Goal: Transaction & Acquisition: Purchase product/service

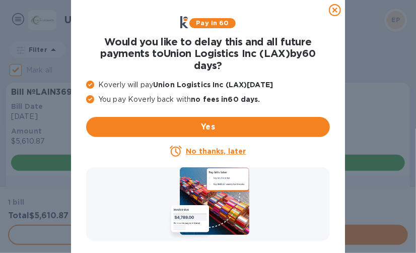
click at [221, 148] on u "No thanks, later" at bounding box center [216, 151] width 60 height 8
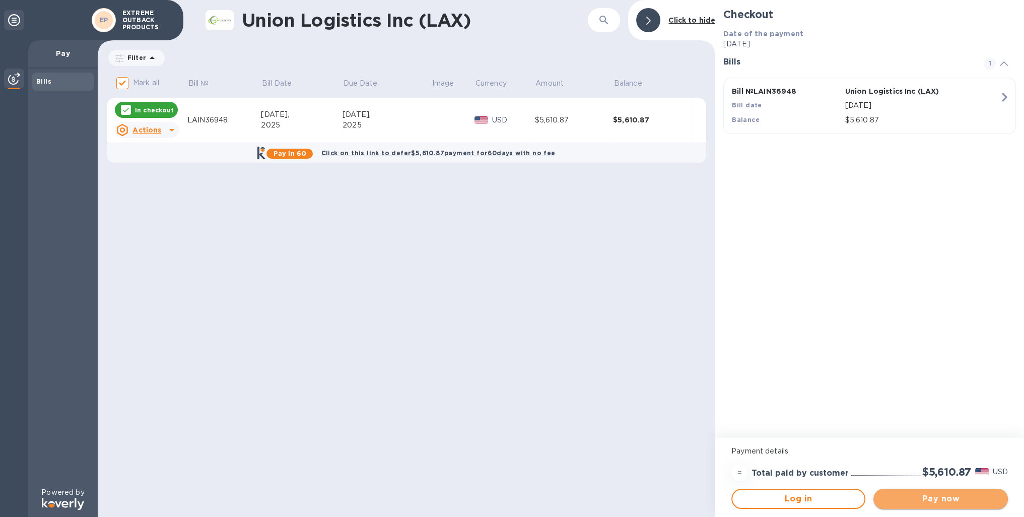
click at [415, 252] on span "Pay now" at bounding box center [940, 499] width 118 height 12
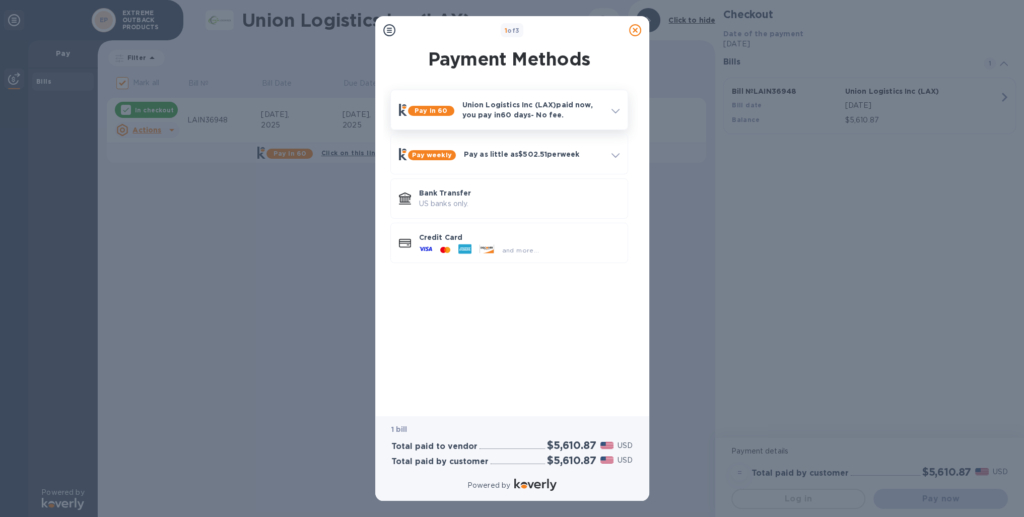
click at [415, 109] on icon at bounding box center [615, 111] width 8 height 5
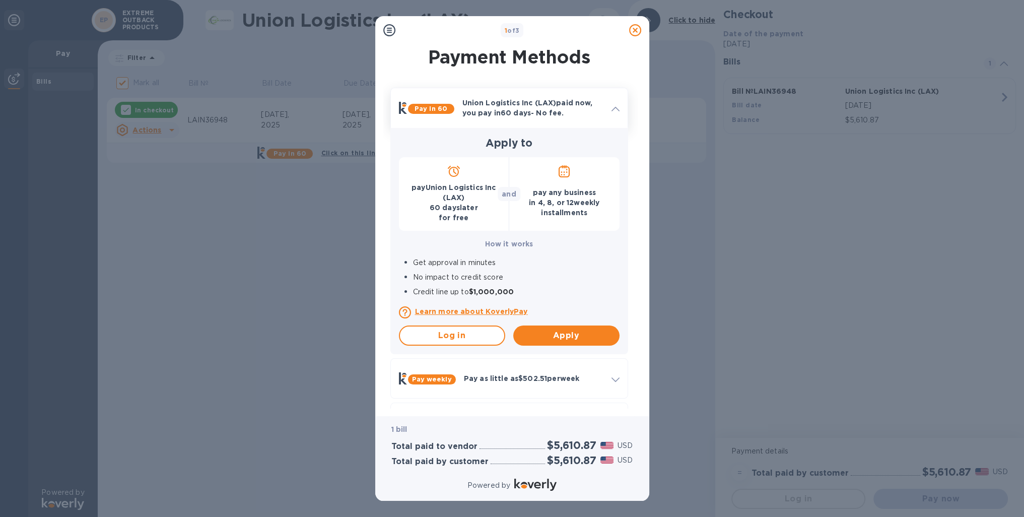
click at [415, 109] on icon at bounding box center [615, 109] width 8 height 5
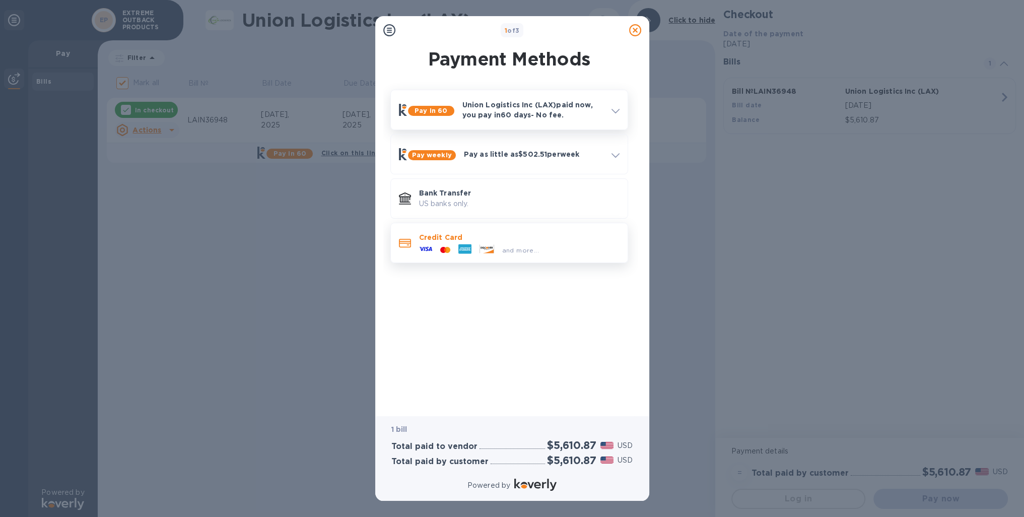
click at [415, 242] on div "and more..." at bounding box center [479, 249] width 128 height 15
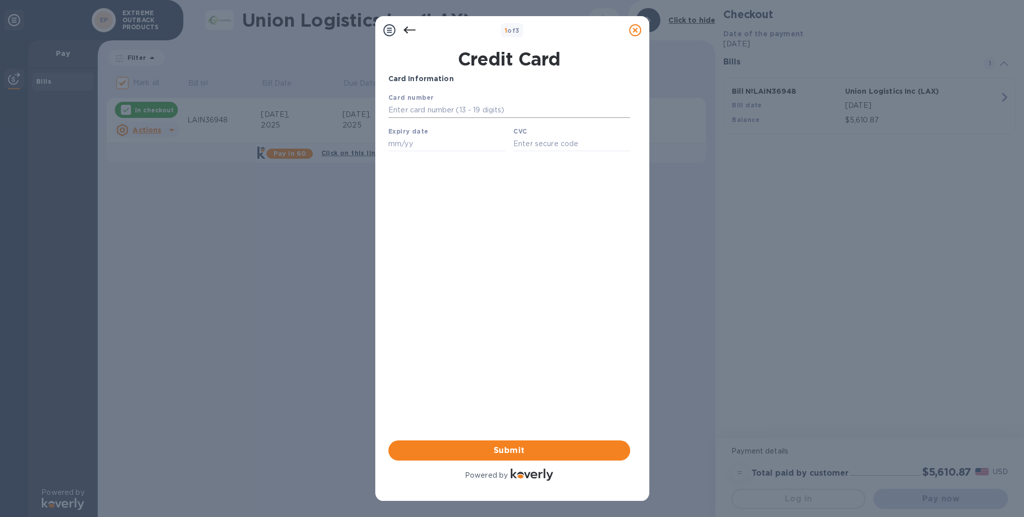
click at [415, 109] on input "text" at bounding box center [509, 110] width 242 height 15
type input "[CREDIT_CARD_NUMBER]"
type input "08/30"
type input "476"
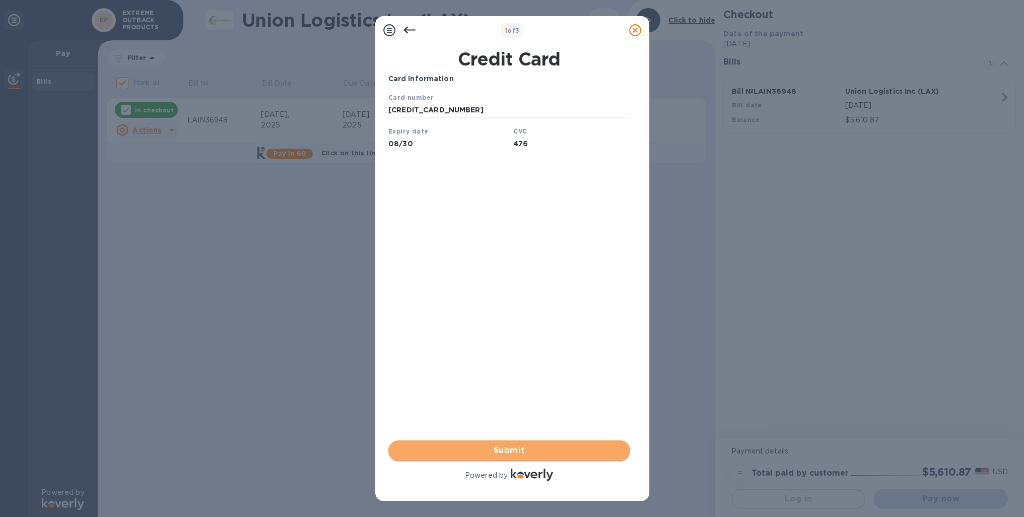
click at [415, 252] on span "Submit" at bounding box center [509, 450] width 226 height 12
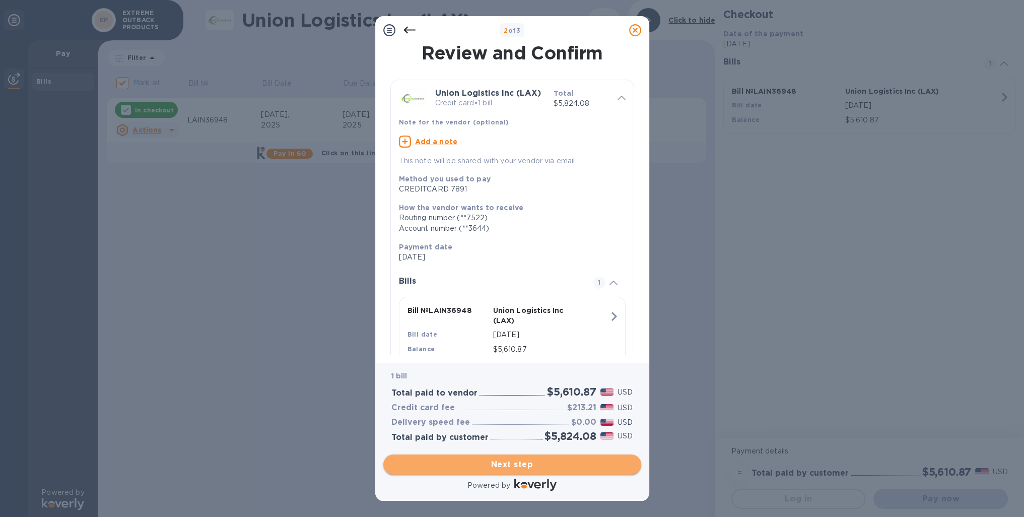
click at [415, 252] on span "Next step" at bounding box center [512, 464] width 242 height 12
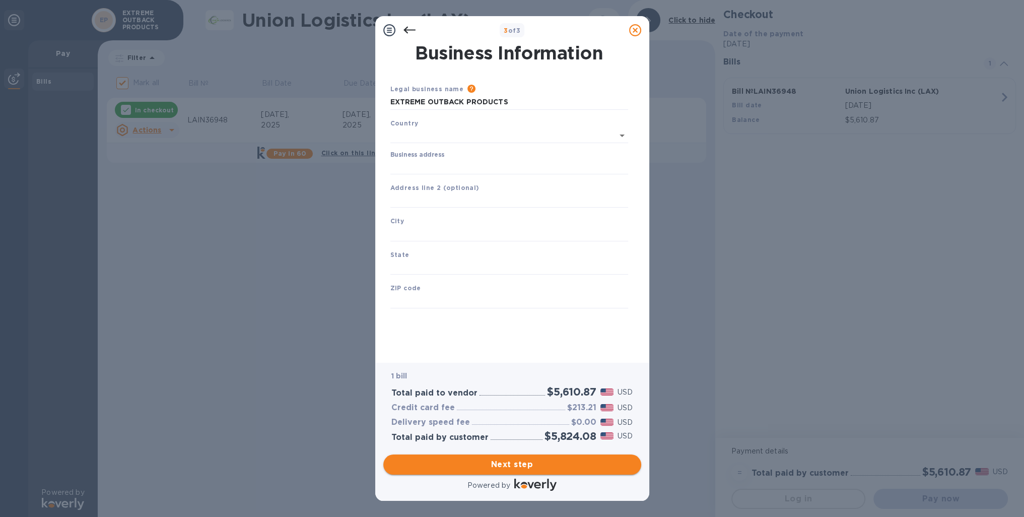
type input "[GEOGRAPHIC_DATA]"
click at [407, 162] on input "Business address" at bounding box center [509, 164] width 238 height 15
type input "PO BOX 3075"
click at [415, 236] on input "text" at bounding box center [509, 231] width 238 height 15
type input "[GEOGRAPHIC_DATA]"
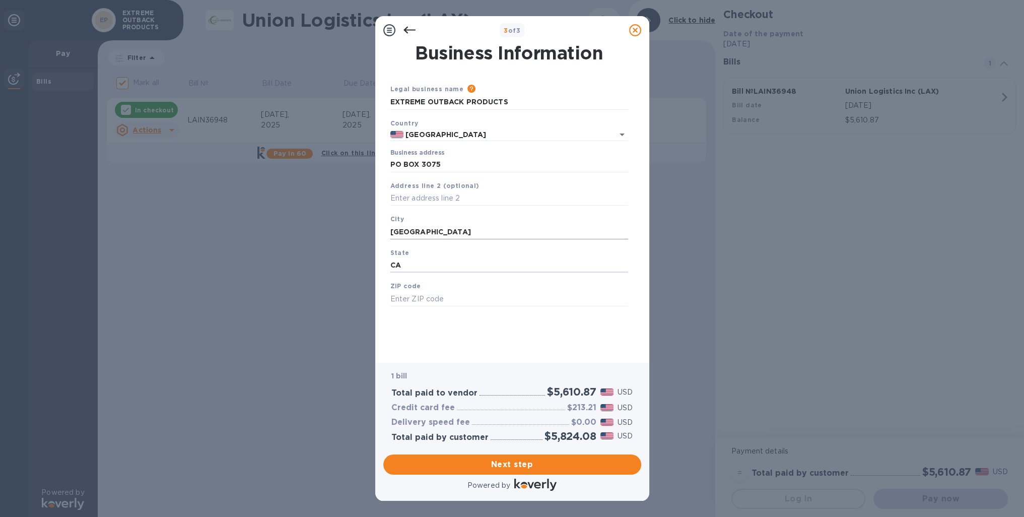
type input "CA"
type input "95696"
click at [415, 252] on span "Next step" at bounding box center [512, 464] width 242 height 12
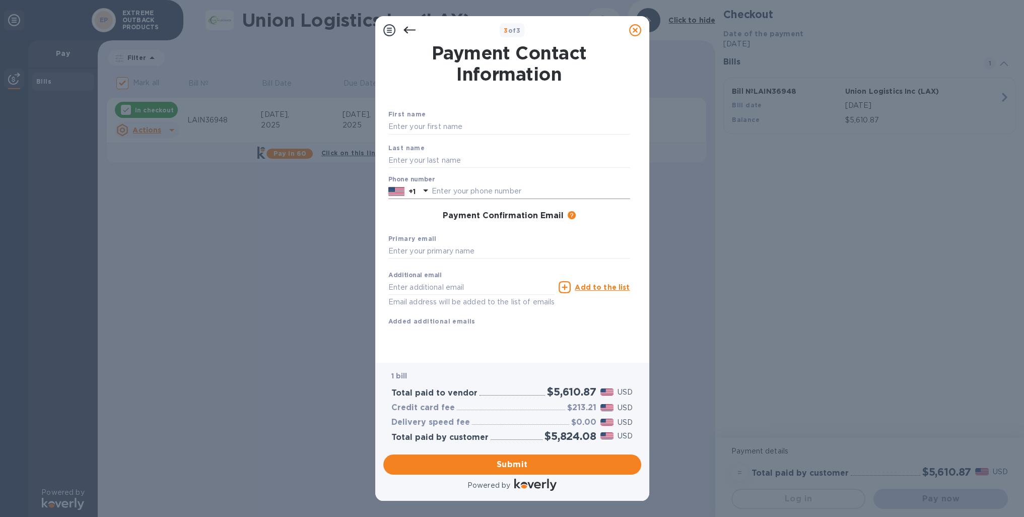
click at [415, 191] on input "text" at bounding box center [531, 191] width 198 height 15
type input "7074477711"
type input "[PERSON_NAME][EMAIL_ADDRESS][DOMAIN_NAME]"
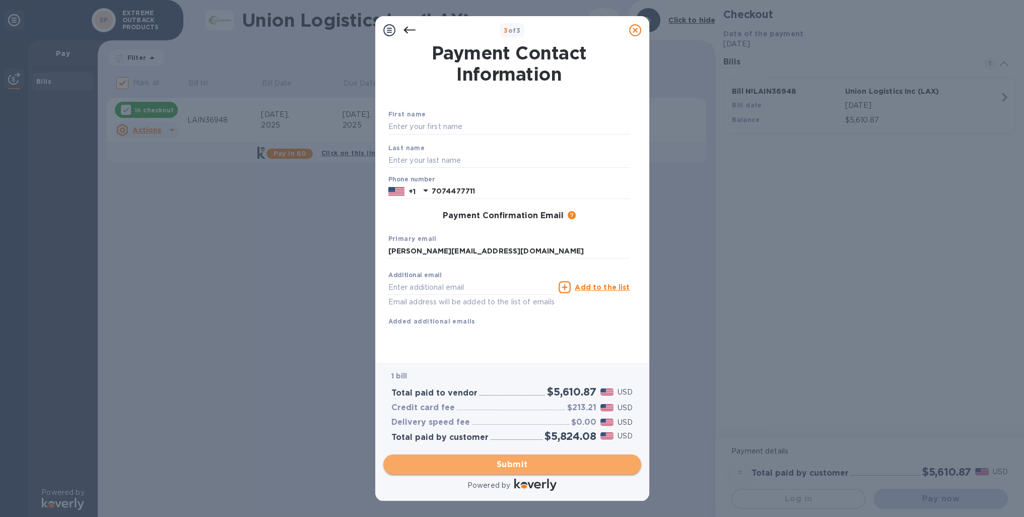
click at [415, 252] on span "Submit" at bounding box center [512, 464] width 242 height 12
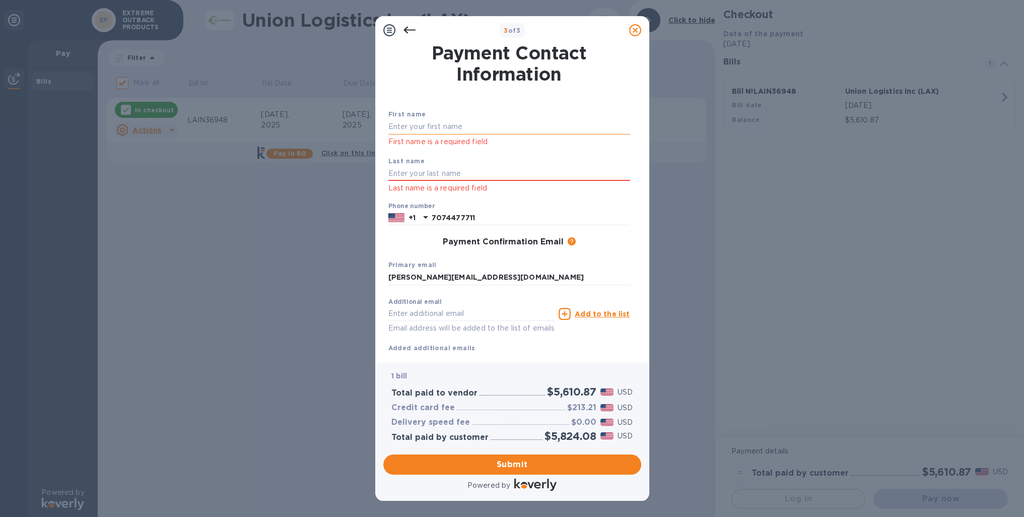
click at [413, 124] on input "text" at bounding box center [509, 126] width 242 height 15
type input "[PERSON_NAME]"
type input "Carousos"
type input "[PERSON_NAME][EMAIL_ADDRESS][DOMAIN_NAME]"
click at [415, 252] on span "Submit" at bounding box center [512, 464] width 242 height 12
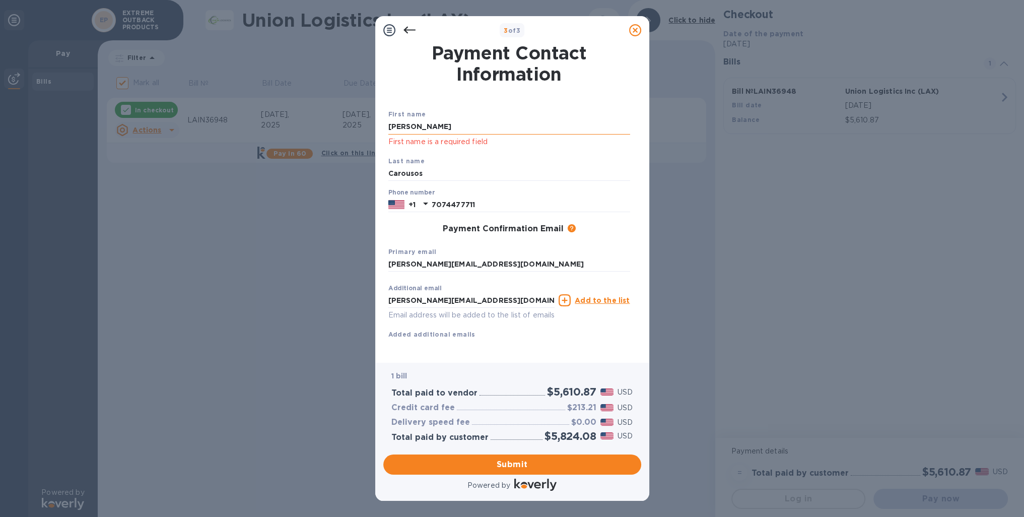
click at [415, 125] on input "[PERSON_NAME]" at bounding box center [509, 126] width 242 height 15
type input "T"
type input "[PERSON_NAME]"
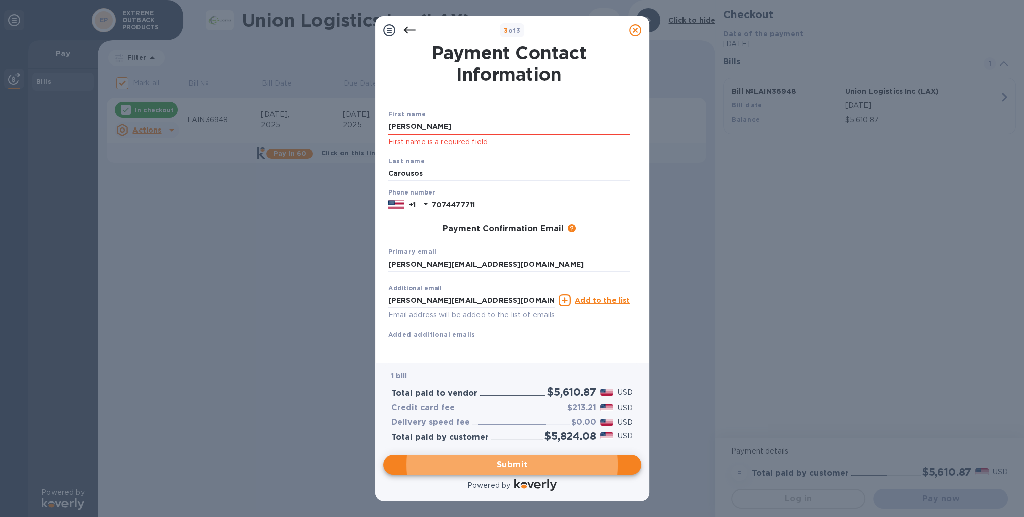
click at [415, 159] on div "Last name [PERSON_NAME]" at bounding box center [509, 169] width 250 height 34
click at [415, 252] on span "Submit" at bounding box center [512, 464] width 242 height 12
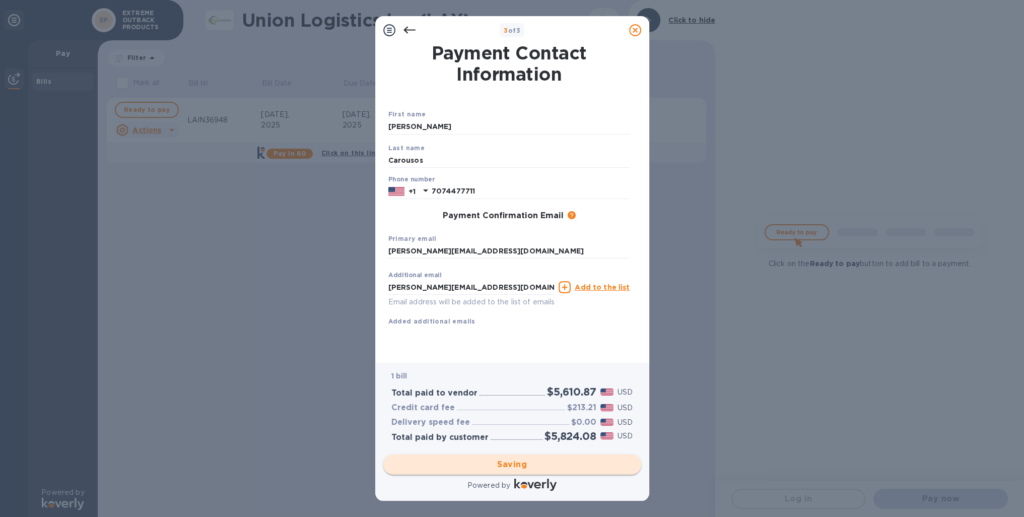
checkbox input "false"
